Goal: Use online tool/utility: Use online tool/utility

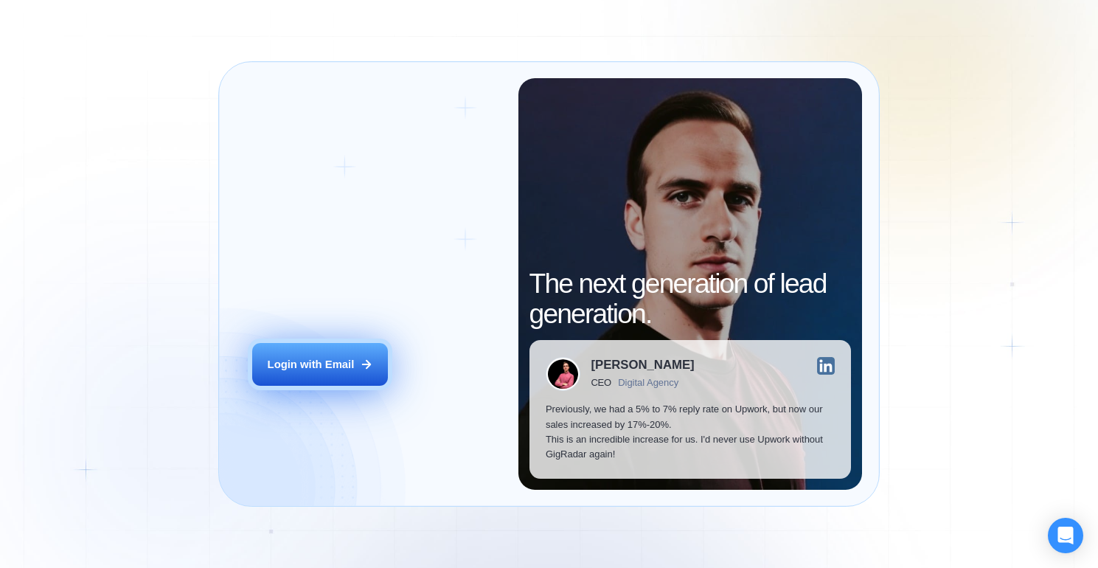
click at [310, 369] on div "Login with Email" at bounding box center [311, 364] width 87 height 15
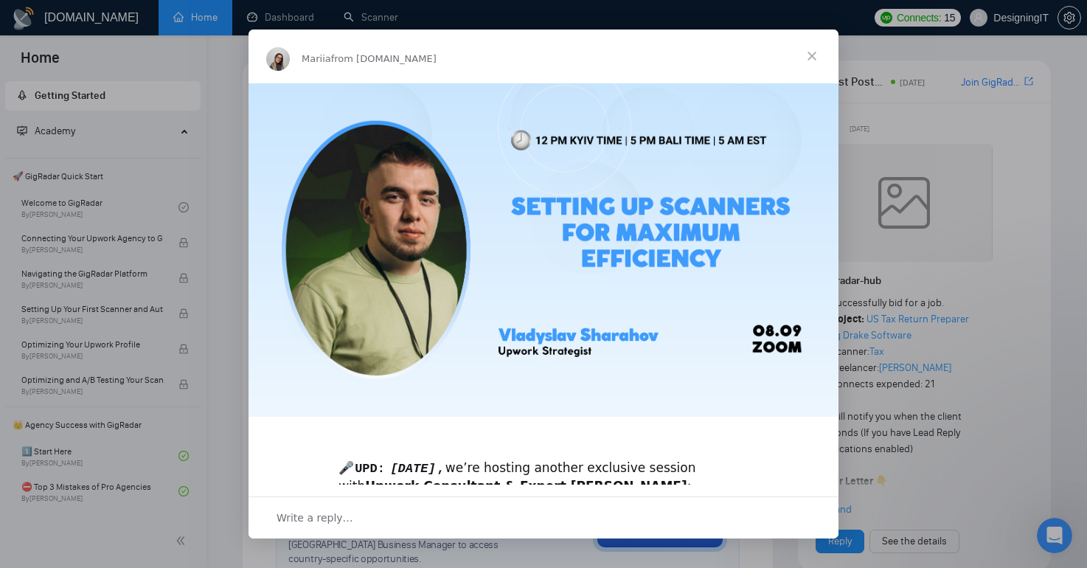
click at [809, 57] on span "Close" at bounding box center [811, 55] width 53 height 53
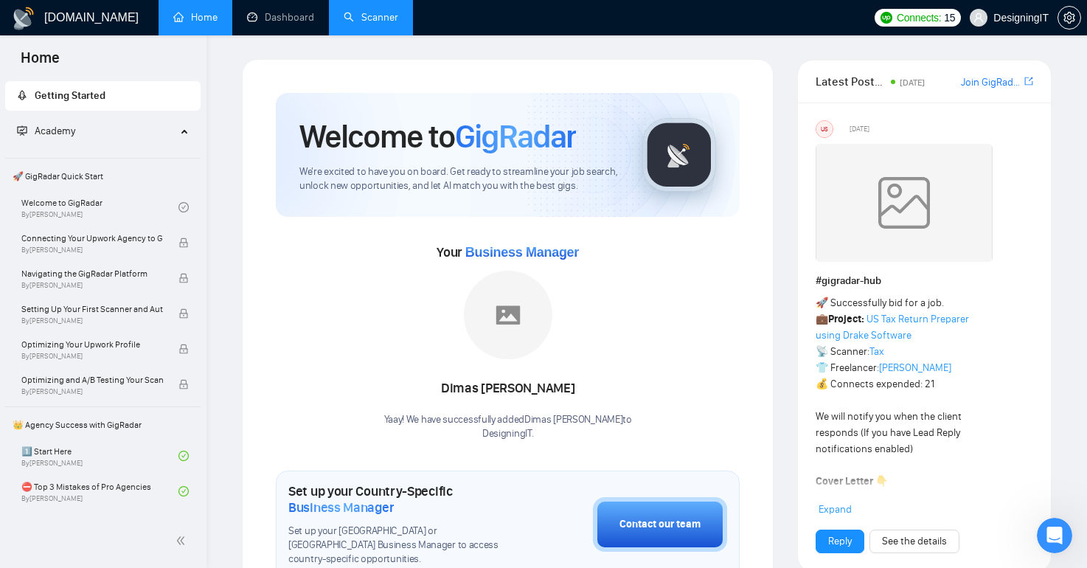
click at [367, 24] on link "Scanner" at bounding box center [371, 17] width 55 height 13
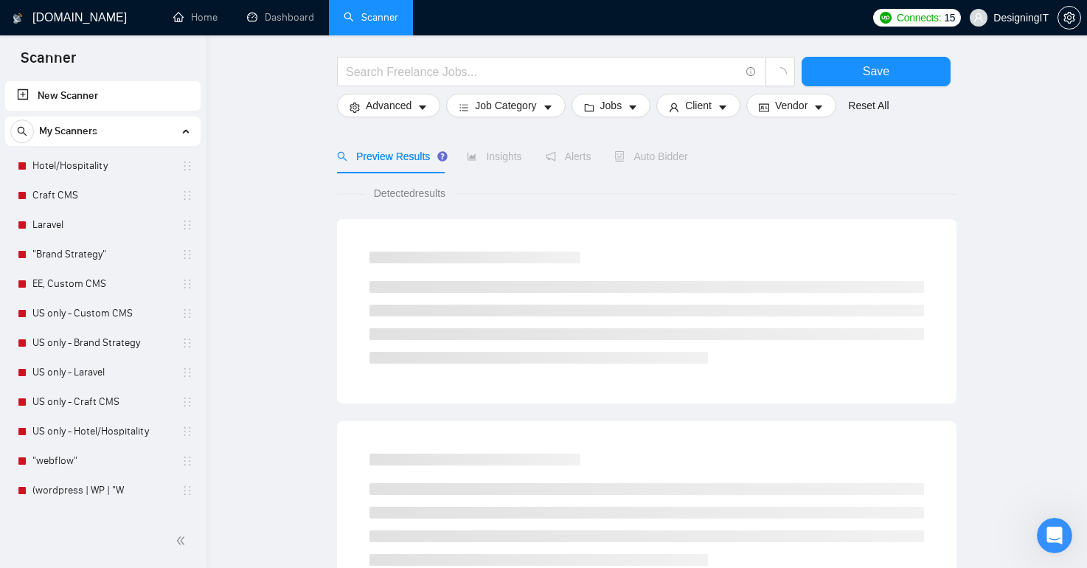
scroll to position [60, 0]
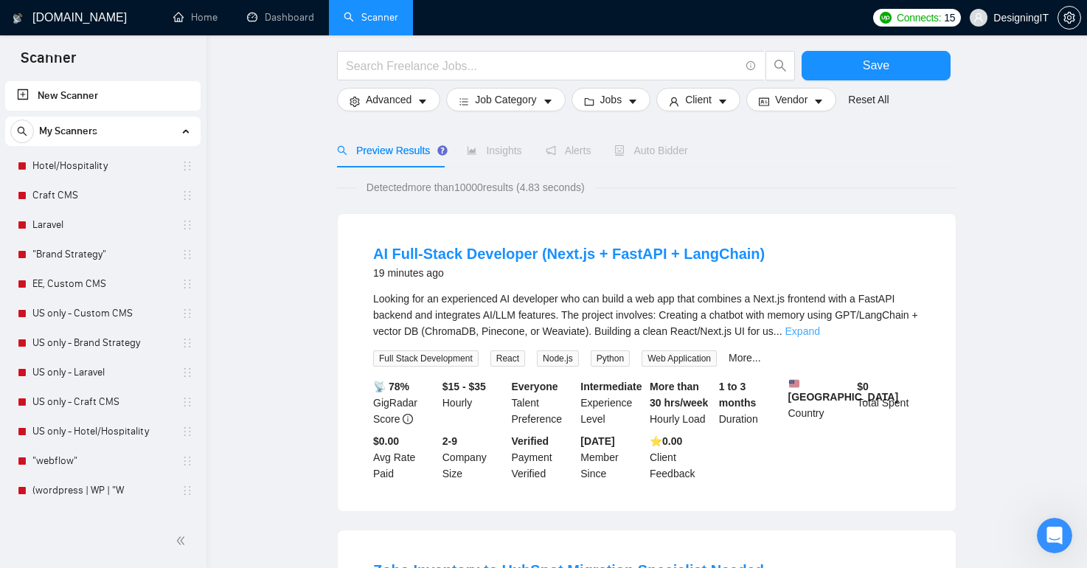
click at [820, 329] on link "Expand" at bounding box center [802, 331] width 35 height 12
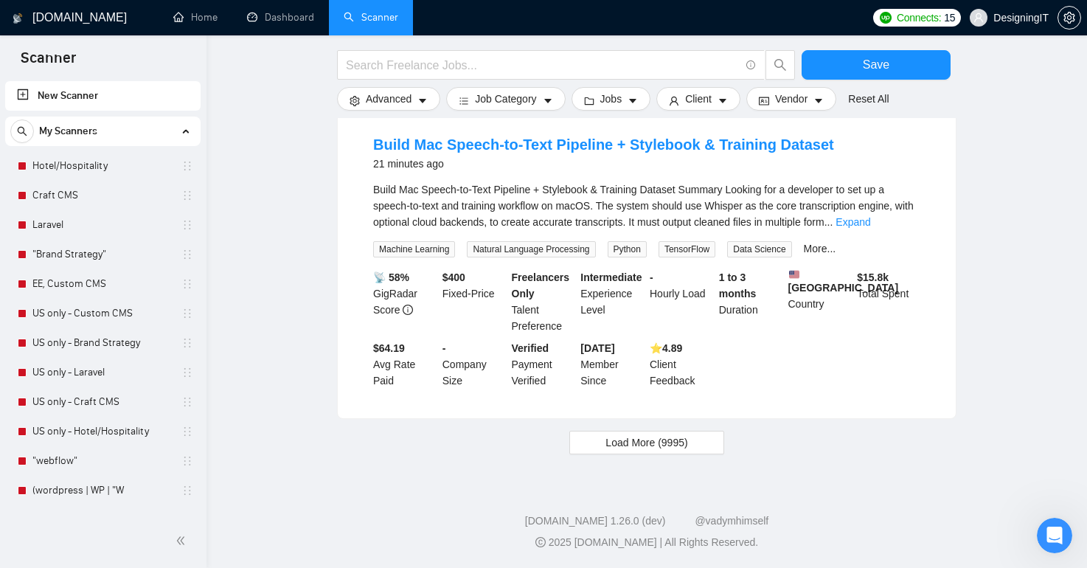
scroll to position [1534, 0]
click at [610, 445] on span "Load More (9995)" at bounding box center [646, 442] width 82 height 16
click at [77, 167] on link "Hotel/Hospitality" at bounding box center [102, 165] width 140 height 29
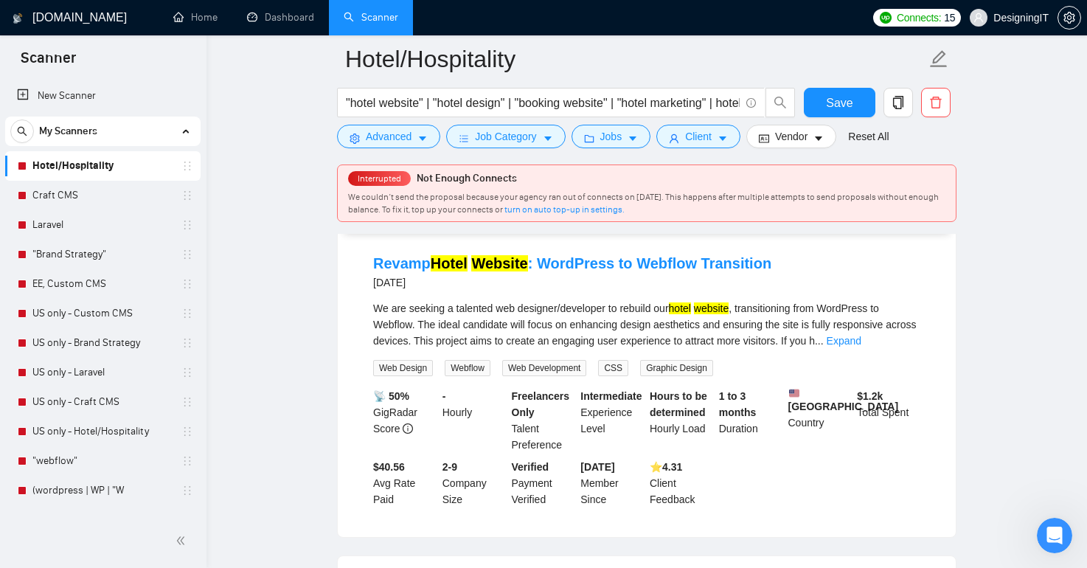
scroll to position [149, 0]
